Goal: Task Accomplishment & Management: Manage account settings

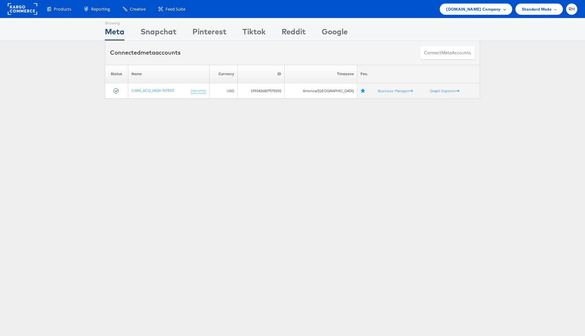
click at [471, 7] on span "Cars.com Company" at bounding box center [473, 9] width 55 height 7
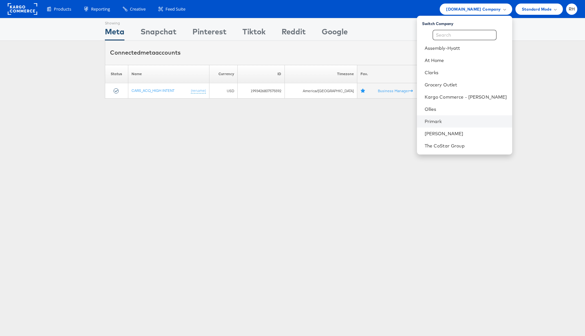
click at [469, 117] on li "Primark" at bounding box center [464, 121] width 95 height 12
click at [496, 121] on link "Primark" at bounding box center [466, 121] width 82 height 6
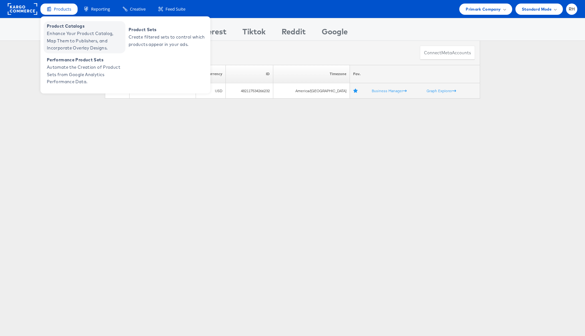
click at [59, 32] on span "Enhance Your Product Catalog, Map Them to Publishers, and Incorporate Overlay D…" at bounding box center [85, 41] width 77 height 22
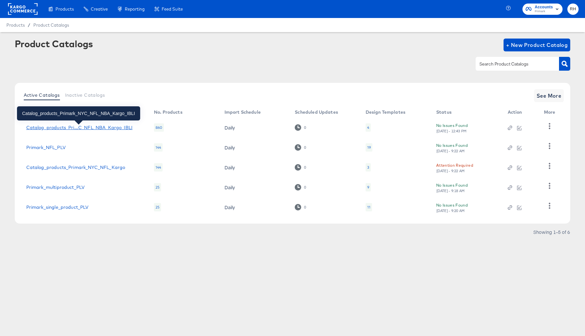
click at [95, 126] on div "Catalog_products_Pri...C_NFL_NBA_Kargo_IBLI" at bounding box center [79, 127] width 106 height 5
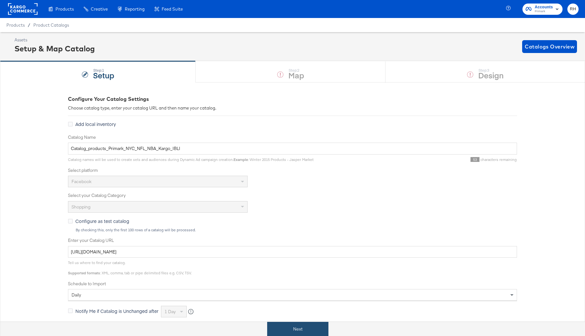
click at [276, 327] on button "Next" at bounding box center [297, 329] width 61 height 14
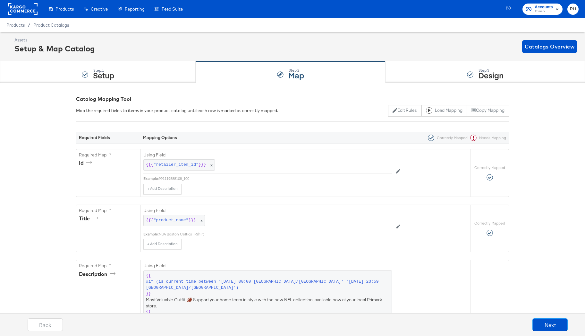
click at [19, 7] on rect at bounding box center [23, 9] width 30 height 12
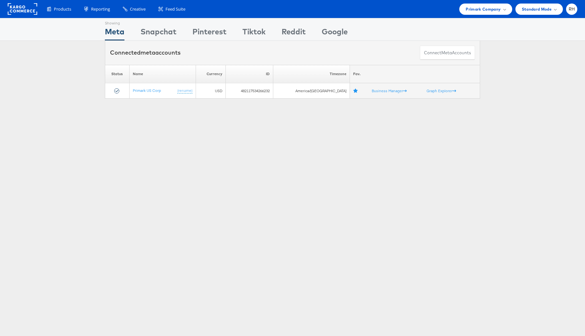
click at [541, 105] on div "Showing Meta Showing Snapchat Showing Pinterest Showing Tiktok Showing Reddit S…" at bounding box center [292, 178] width 585 height 321
click at [532, 99] on div "Showing Meta Showing Snapchat Showing Pinterest Showing Tiktok Showing Reddit S…" at bounding box center [292, 61] width 585 height 86
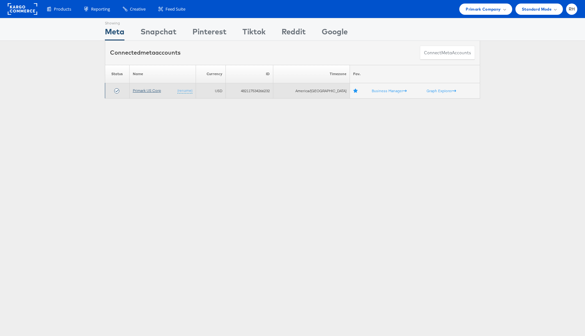
click at [148, 92] on link "Primark US Corp" at bounding box center [147, 90] width 28 height 5
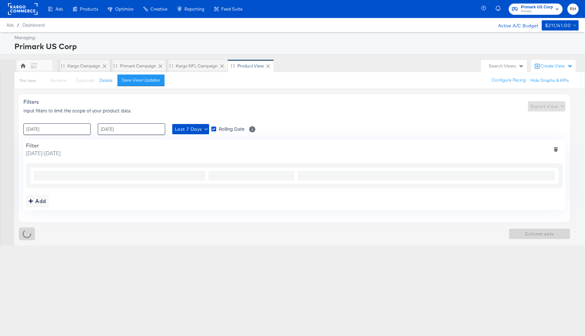
click at [269, 65] on icon at bounding box center [268, 66] width 4 height 4
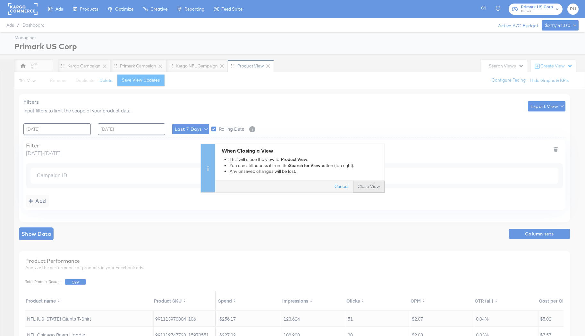
click at [365, 185] on button "Close View" at bounding box center [368, 187] width 31 height 12
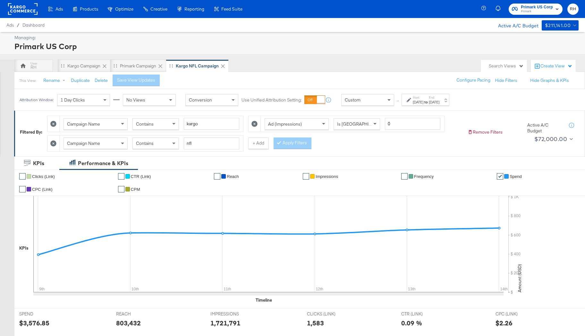
click at [543, 67] on div "Create View" at bounding box center [557, 66] width 32 height 6
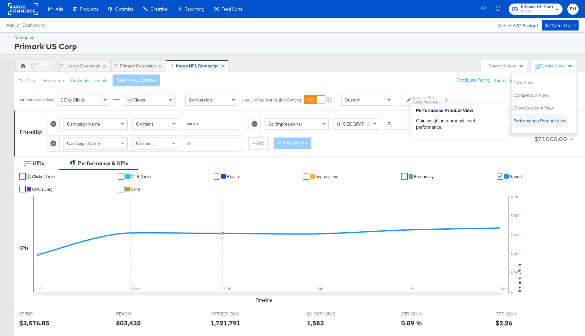
click at [526, 123] on span "Performance Product View" at bounding box center [540, 121] width 53 height 6
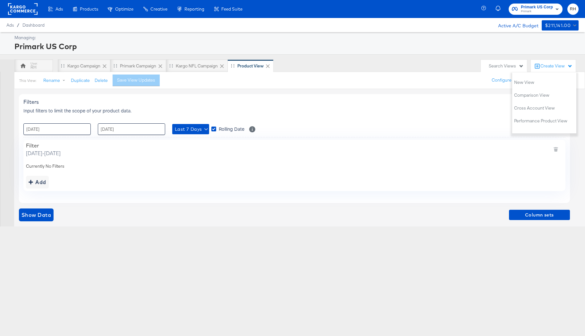
click at [511, 67] on div "Search Views" at bounding box center [506, 66] width 35 height 6
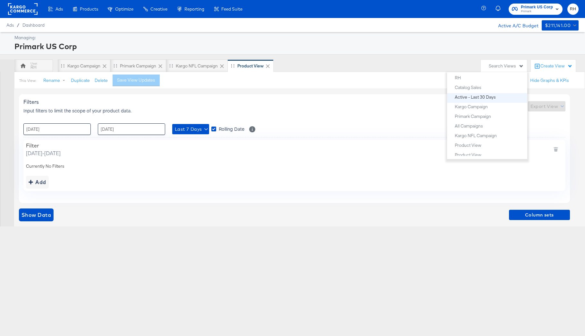
scroll to position [71, 0]
click at [546, 65] on div "Create View" at bounding box center [557, 66] width 32 height 6
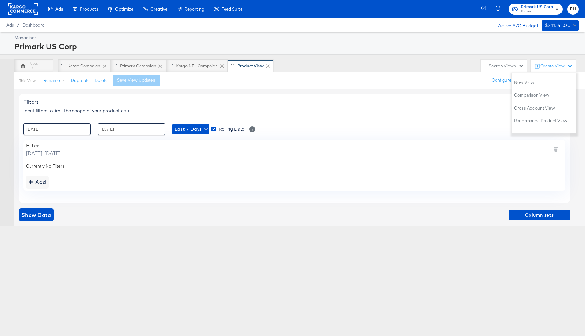
click at [410, 81] on div "This View: Rename Duplicate Delete Save View Updates Configure Pacing Hide Grap…" at bounding box center [299, 80] width 571 height 17
click at [214, 129] on icon at bounding box center [214, 128] width 5 height 5
click at [0, 0] on input "Rolling Date" at bounding box center [0, 0] width 0 height 0
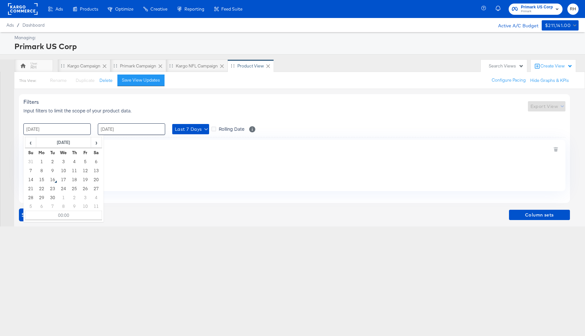
click at [55, 129] on input "09 / September / 2025" at bounding box center [56, 129] width 67 height 12
click at [43, 169] on td "8" at bounding box center [41, 170] width 11 height 9
type input "08 / September / 2025 00:00"
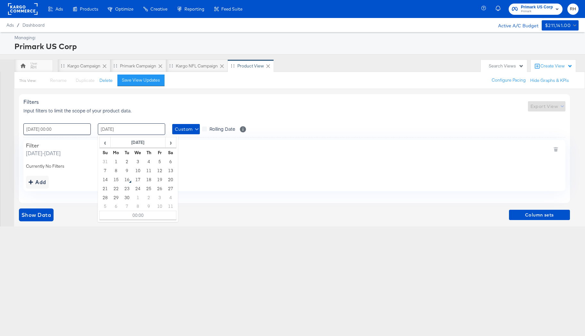
click at [105, 131] on input "15 / September / 2025" at bounding box center [131, 129] width 67 height 12
click at [104, 178] on td "14" at bounding box center [105, 179] width 11 height 9
type input "14 / September / 2025 00:00"
click at [183, 107] on div "Filters Input filters to limit the scope of your product data. Export View" at bounding box center [294, 106] width 542 height 15
click at [128, 80] on div "Save View Updates" at bounding box center [141, 80] width 38 height 6
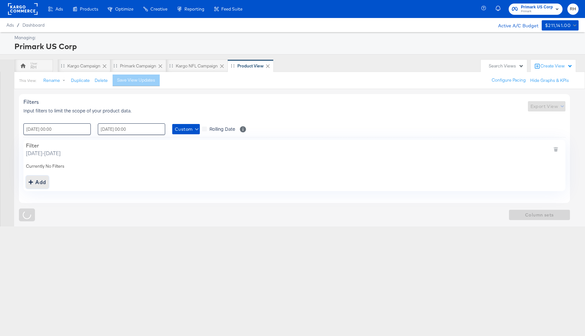
click at [35, 185] on div "Add" at bounding box center [38, 182] width 18 height 9
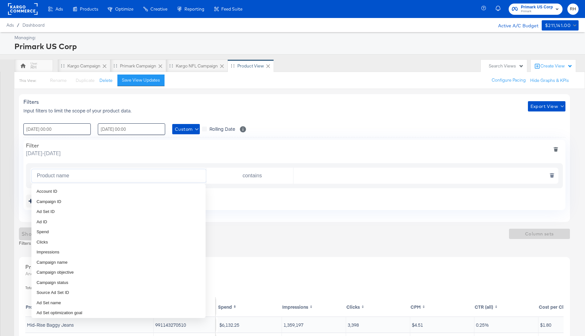
click at [51, 173] on input "Product name" at bounding box center [120, 175] width 172 height 13
click at [87, 198] on li "Campaign ID" at bounding box center [118, 201] width 174 height 10
type input "Campaign ID"
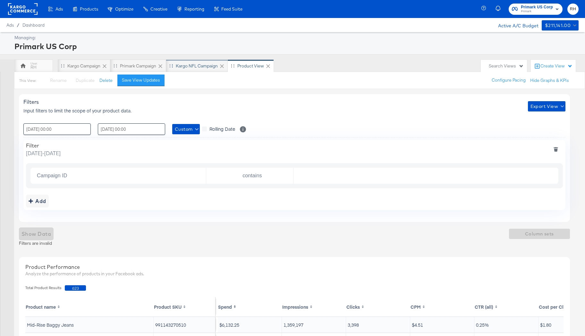
click at [186, 68] on div "Kargo NFL Campaign" at bounding box center [197, 66] width 42 height 6
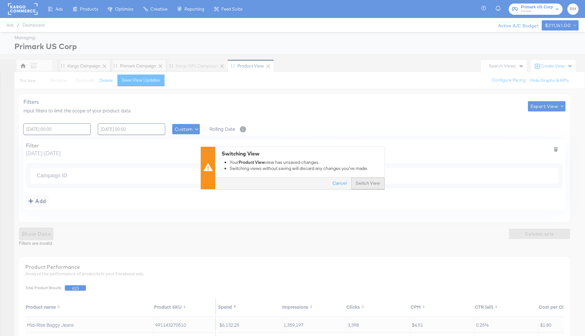
click at [366, 182] on button "Switch View" at bounding box center [367, 184] width 33 height 12
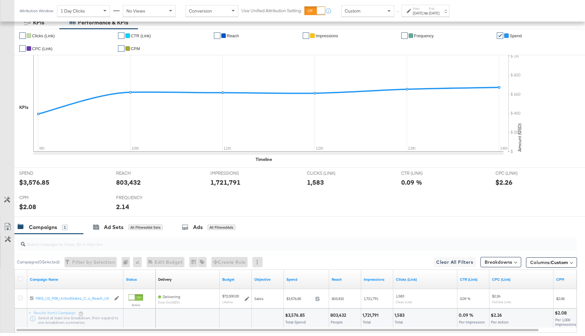
scroll to position [144, 0]
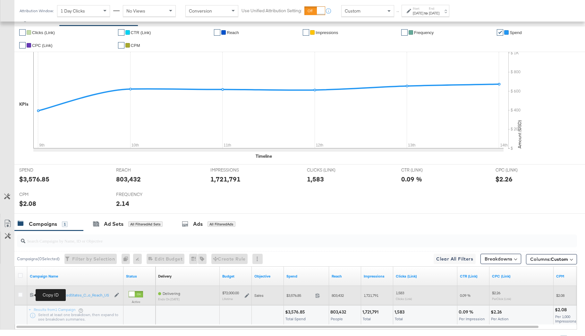
click at [32, 295] on icon at bounding box center [32, 295] width 4 height 4
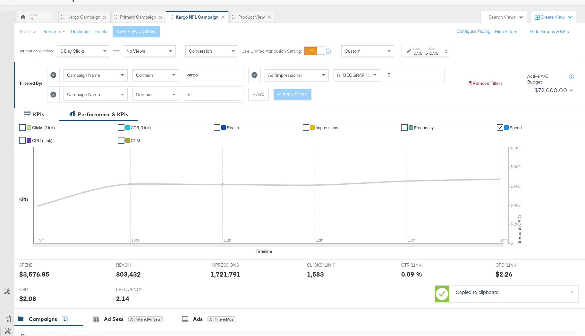
scroll to position [0, 0]
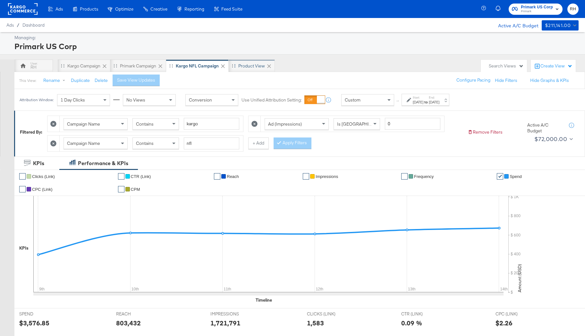
click at [238, 69] on div "Product View" at bounding box center [252, 65] width 46 height 13
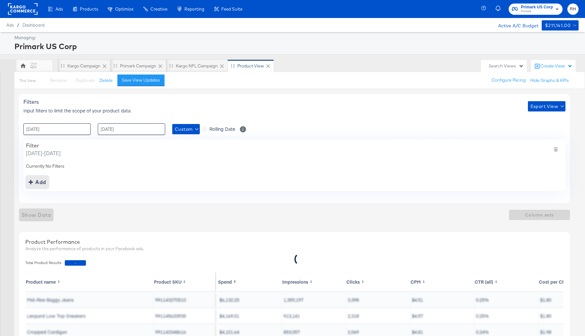
click at [39, 184] on div "Add" at bounding box center [38, 182] width 18 height 9
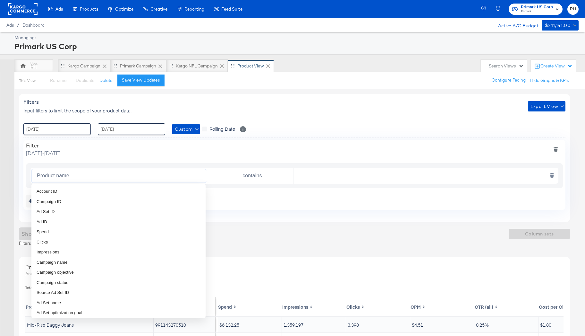
click at [78, 178] on input "Product name" at bounding box center [120, 175] width 172 height 13
click at [70, 201] on li "Campaign ID" at bounding box center [118, 201] width 174 height 10
type input "Campaign ID"
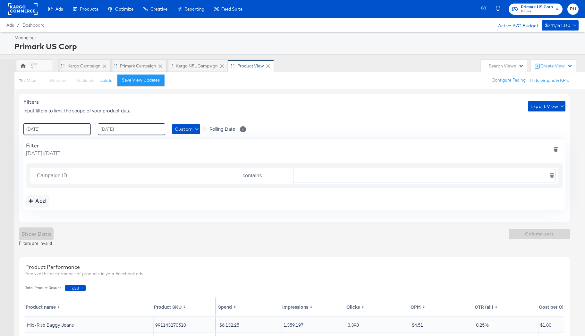
click at [321, 177] on input "text" at bounding box center [425, 175] width 262 height 13
paste input "120230914735480495"
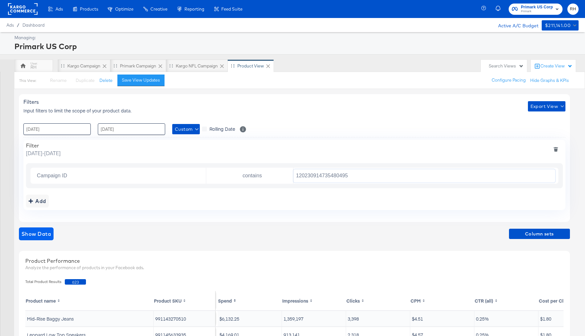
type input "120230914735480495"
click at [30, 231] on span "Show Data" at bounding box center [37, 233] width 30 height 9
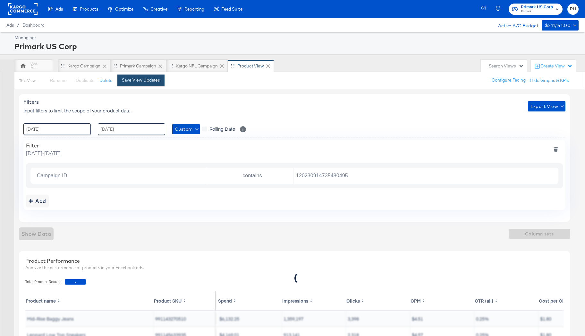
click at [122, 81] on div "Save View Updates" at bounding box center [141, 80] width 38 height 6
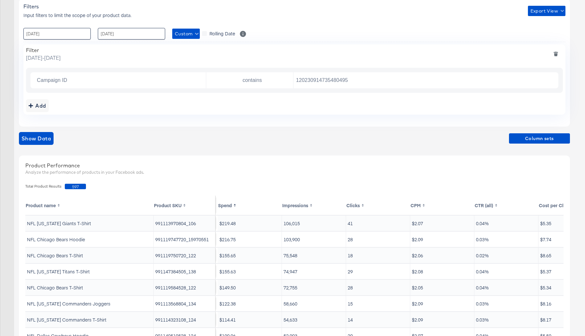
scroll to position [98, 0]
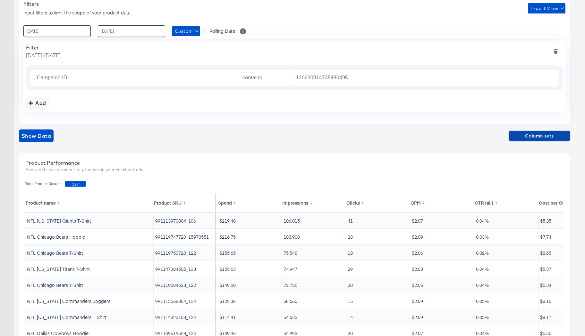
click at [528, 135] on span "Column sets" at bounding box center [540, 136] width 56 height 8
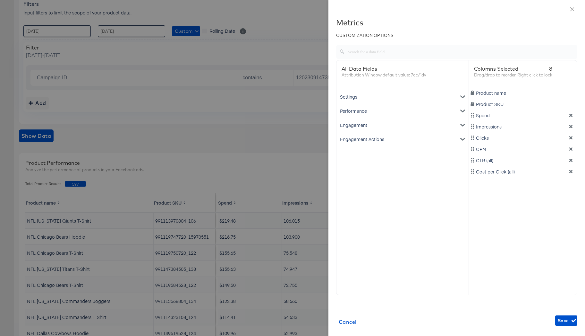
click at [462, 98] on icon "metrics-list" at bounding box center [463, 96] width 4 height 4
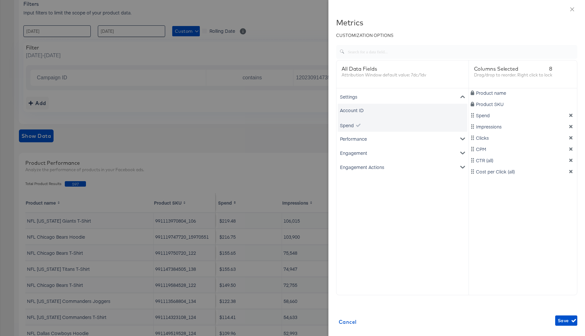
click at [462, 98] on icon "metrics-list" at bounding box center [463, 96] width 4 height 4
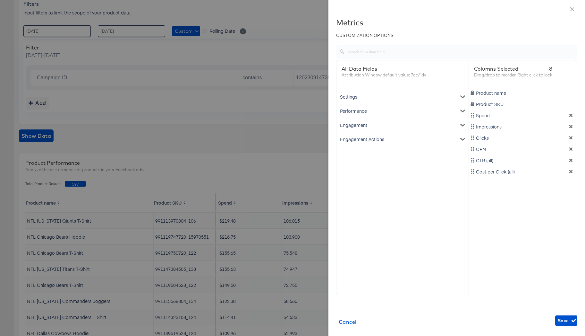
click at [421, 109] on div "Performance" at bounding box center [403, 111] width 130 height 14
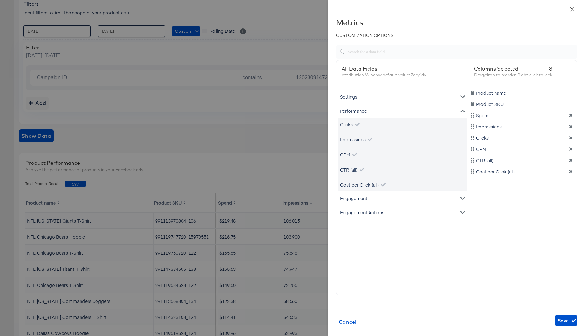
click at [572, 9] on icon "close" at bounding box center [573, 9] width 4 height 4
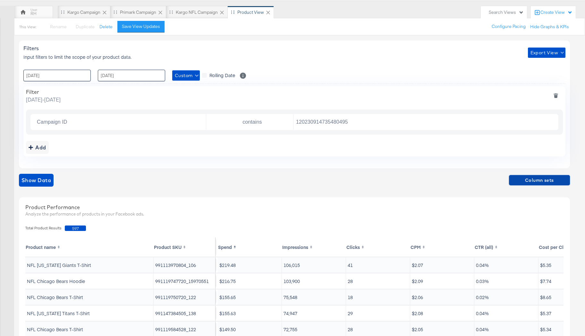
scroll to position [31, 0]
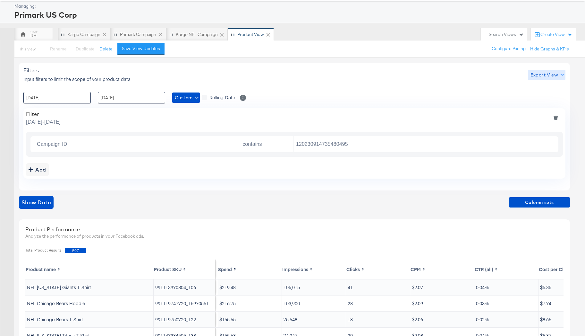
click at [544, 74] on span "Export View" at bounding box center [547, 75] width 32 height 8
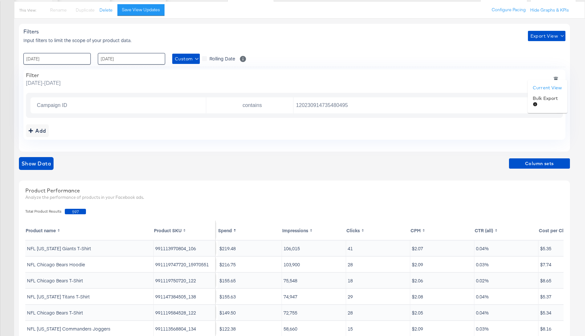
scroll to position [157, 0]
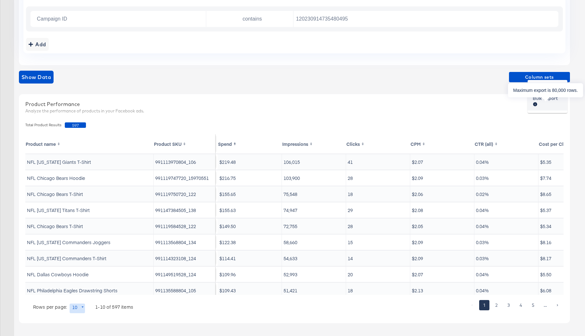
click at [544, 103] on div at bounding box center [545, 105] width 25 height 7
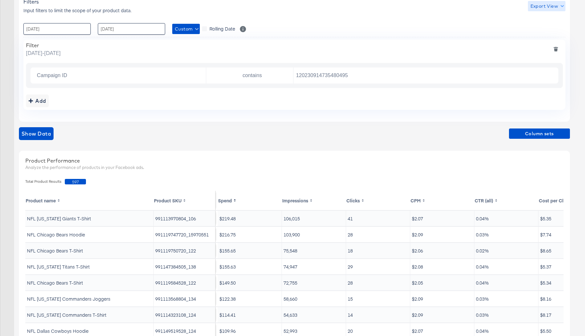
scroll to position [0, 0]
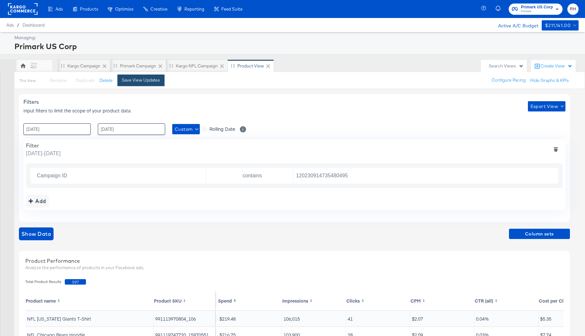
click at [143, 82] on div "Save View Updates" at bounding box center [141, 80] width 38 height 6
